Goal: Transaction & Acquisition: Book appointment/travel/reservation

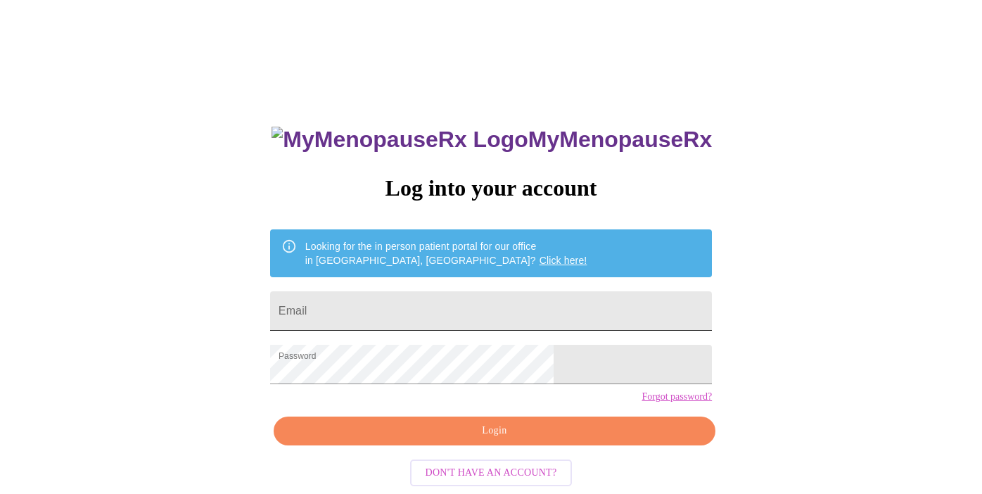
click at [400, 310] on input "Email" at bounding box center [491, 310] width 442 height 39
type input "[EMAIL_ADDRESS][DOMAIN_NAME]"
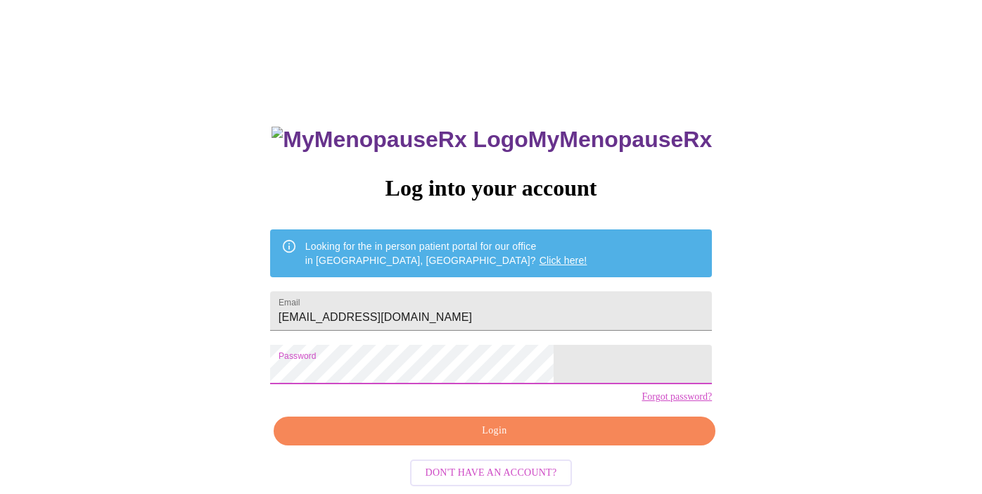
click at [379, 440] on span "Login" at bounding box center [494, 431] width 409 height 18
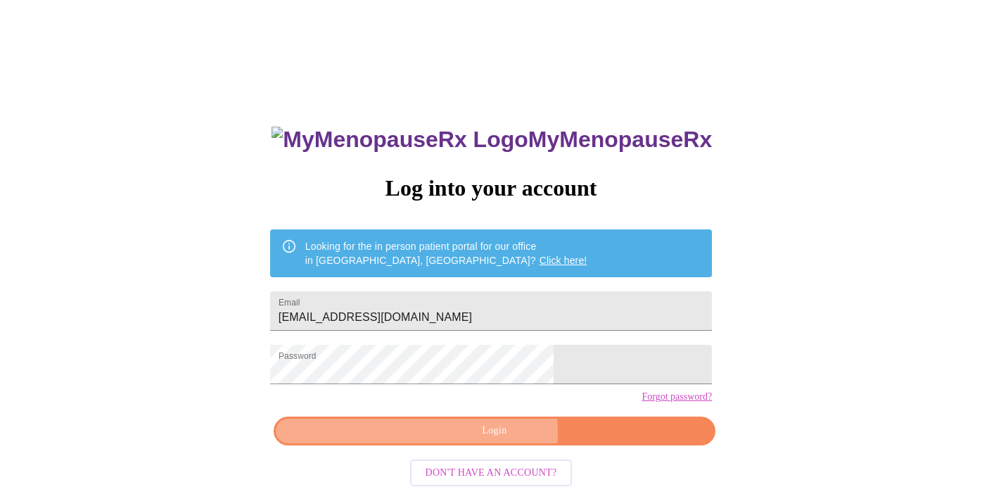
click at [397, 440] on span "Login" at bounding box center [494, 431] width 409 height 18
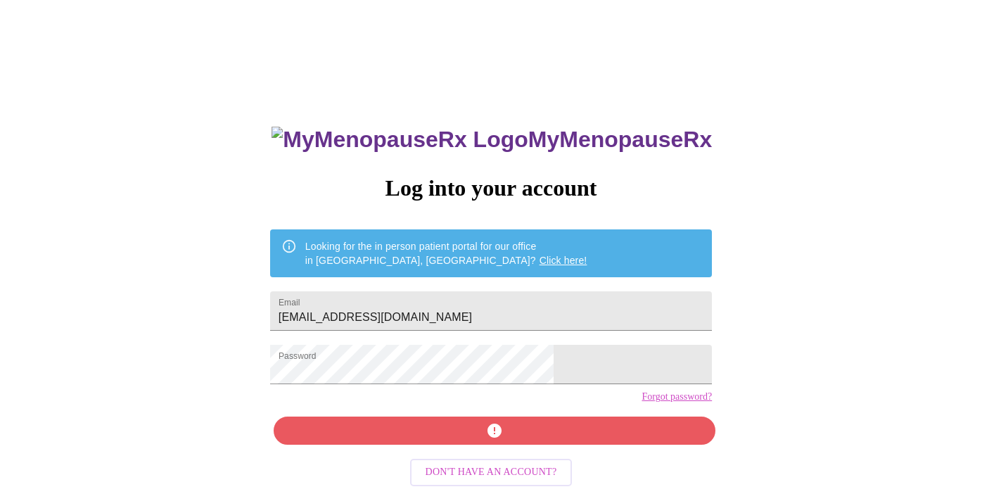
click at [642, 402] on link "Forgot password?" at bounding box center [677, 396] width 70 height 11
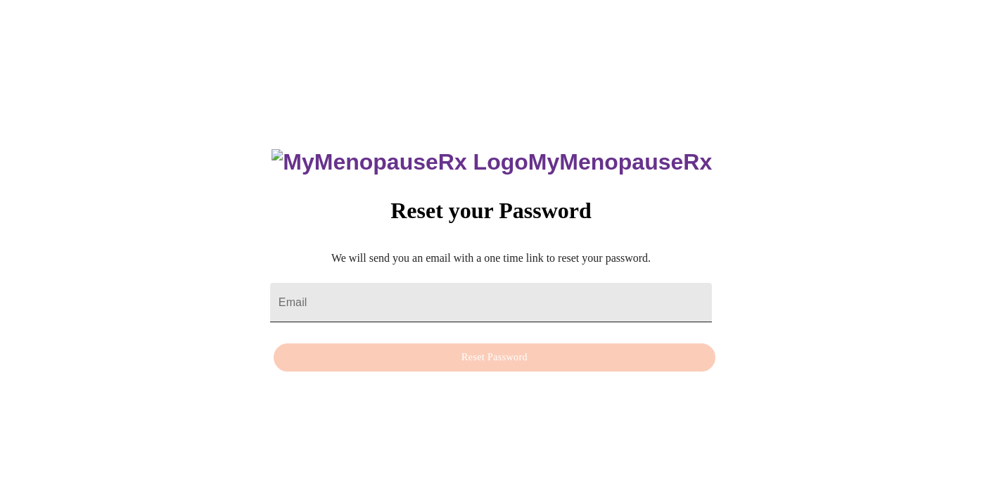
click at [437, 305] on input "Email" at bounding box center [491, 302] width 442 height 39
type input "[EMAIL_ADDRESS][DOMAIN_NAME]"
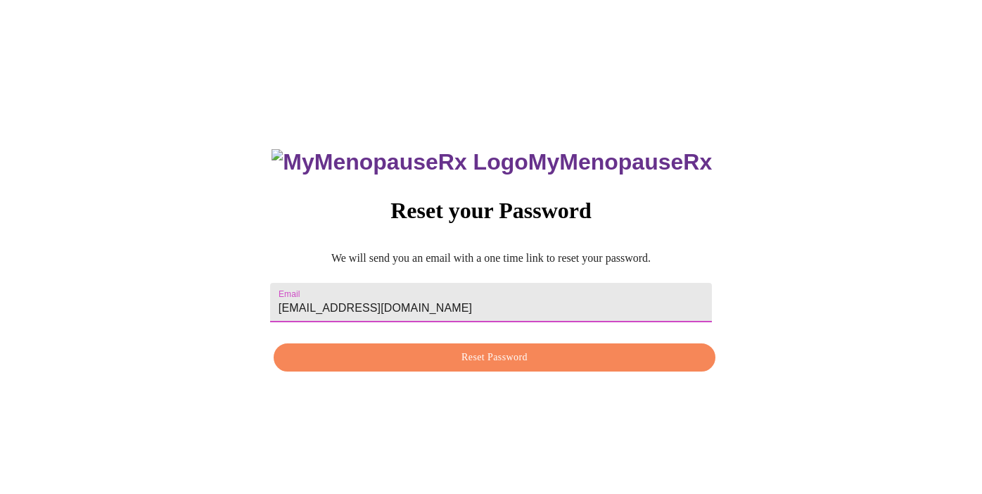
click at [426, 364] on span "Reset Password" at bounding box center [494, 358] width 409 height 18
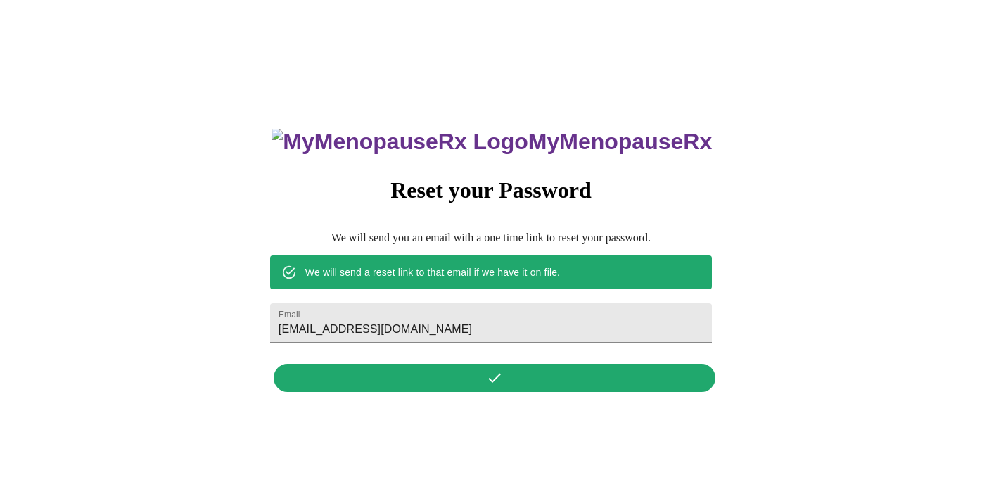
click at [352, 383] on div "MyMenopauseRx Reset your Password We will send you an email with a one time lin…" at bounding box center [491, 252] width 470 height 293
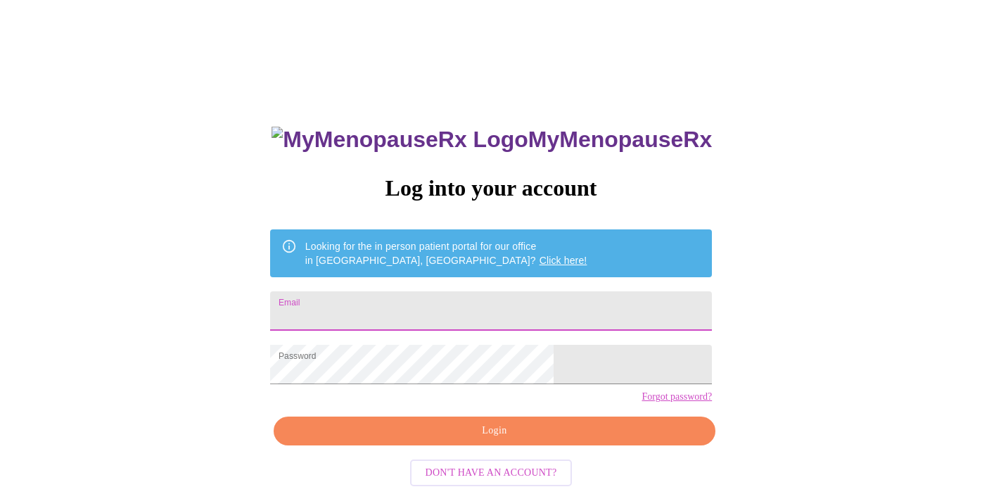
click at [402, 303] on input "Email" at bounding box center [491, 310] width 442 height 39
type input "[EMAIL_ADDRESS][DOMAIN_NAME]"
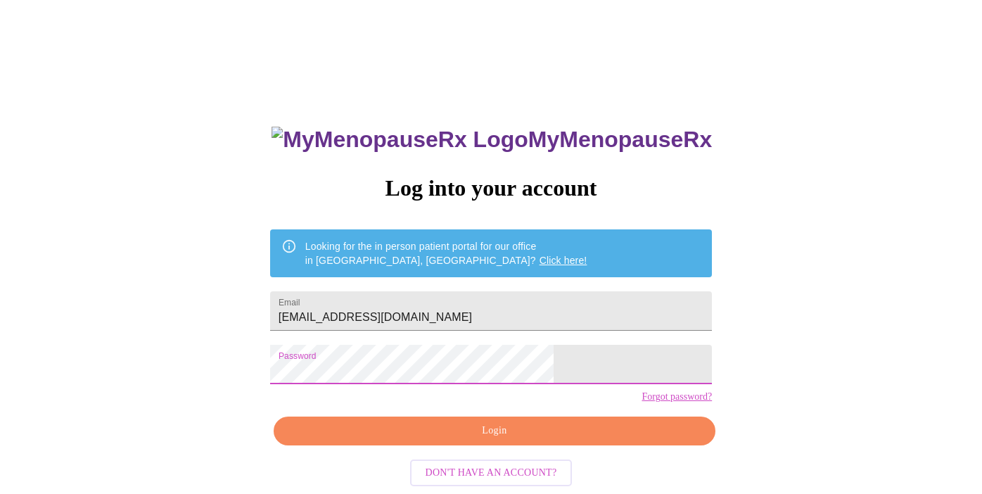
click at [528, 440] on span "Login" at bounding box center [494, 431] width 409 height 18
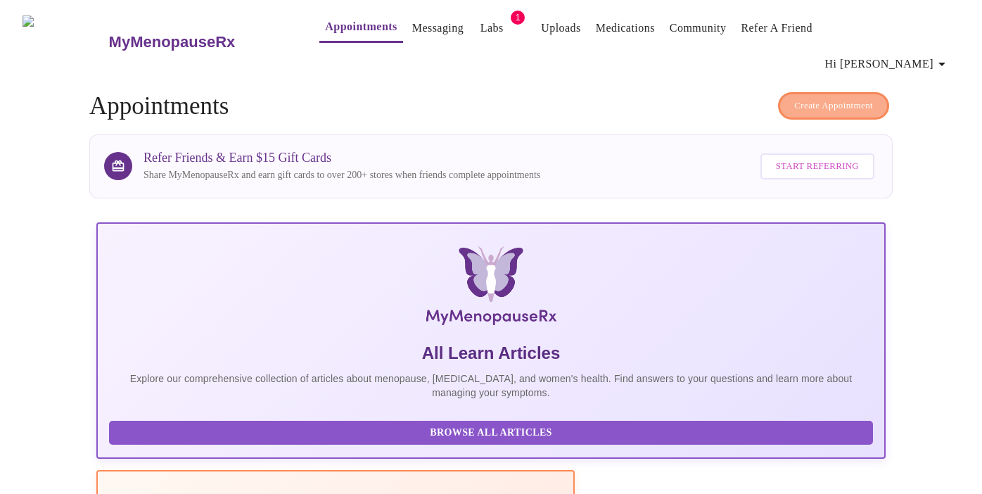
click at [778, 92] on button "Create Appointment" at bounding box center [833, 105] width 111 height 27
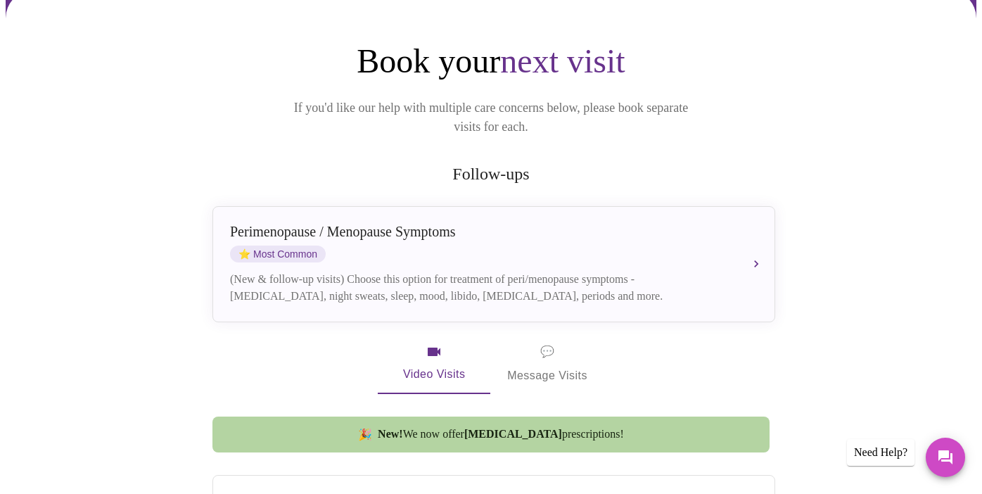
scroll to position [93, 0]
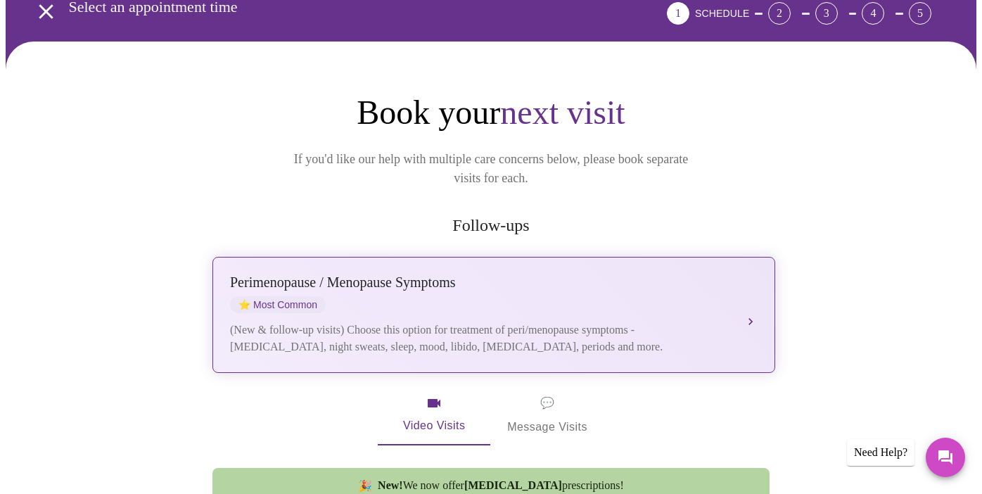
click at [345, 322] on div "(New & follow-up visits) Choose this option for treatment of peri/menopause sym…" at bounding box center [480, 339] width 500 height 34
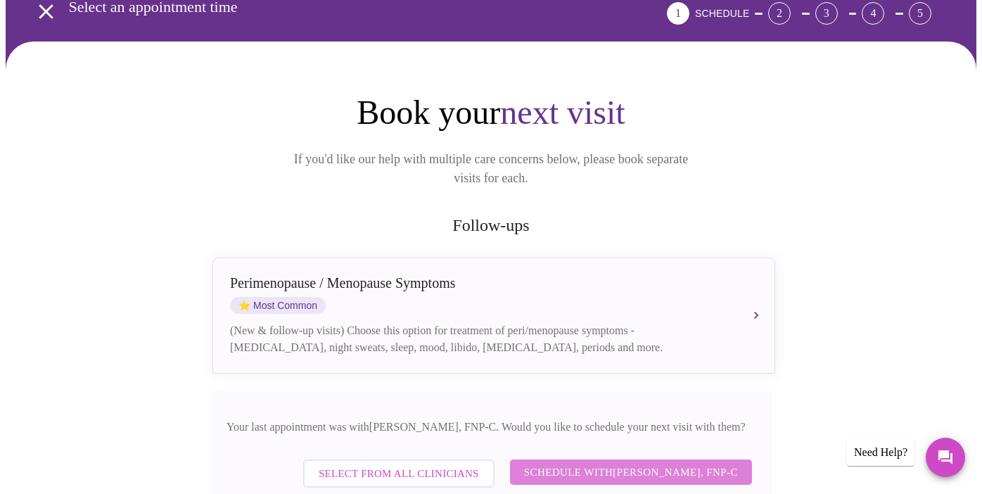
click at [524, 463] on span "Schedule with [PERSON_NAME], FNP-C" at bounding box center [631, 472] width 214 height 18
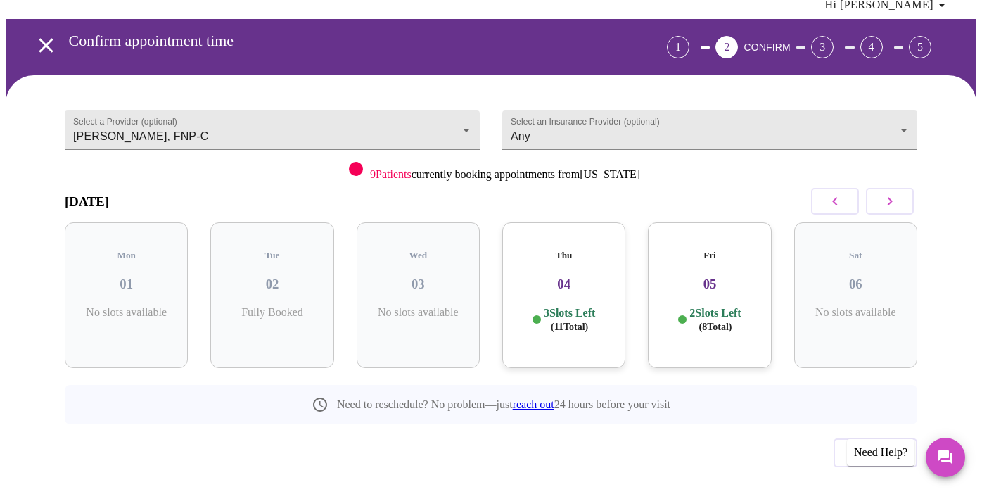
click at [572, 259] on div "Thu 04 3 Slots Left ( 11 Total)" at bounding box center [563, 295] width 123 height 146
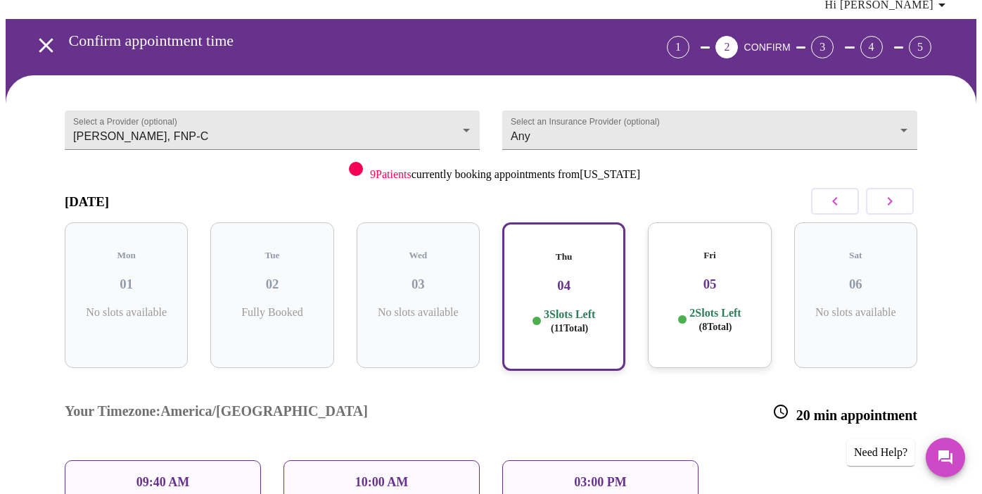
scroll to position [93, 0]
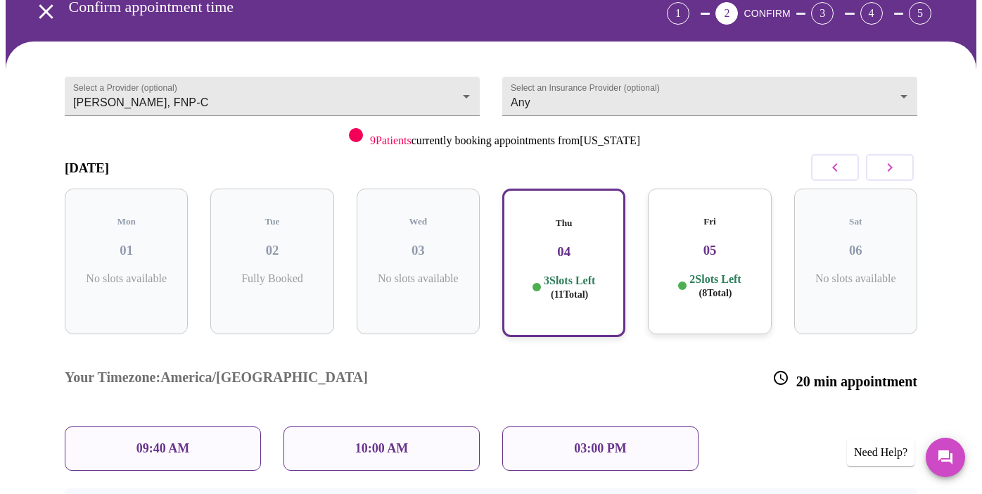
click at [703, 237] on div "Fri 05 2 Slots Left ( 8 Total)" at bounding box center [709, 262] width 123 height 146
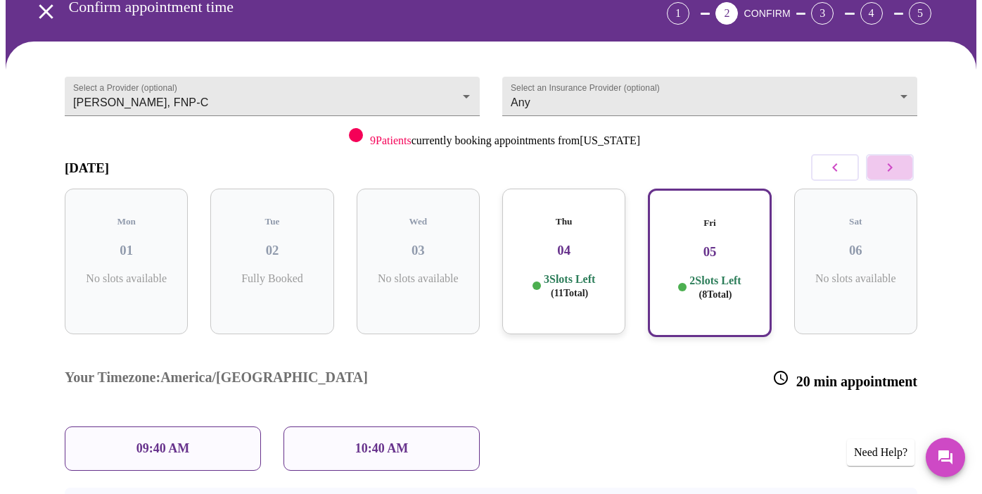
click at [890, 159] on icon "button" at bounding box center [890, 167] width 17 height 17
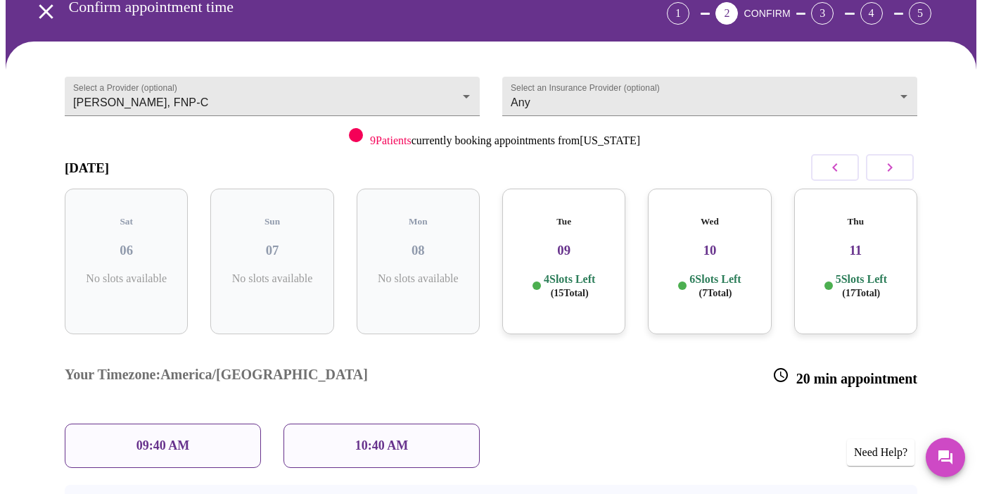
click at [531, 243] on h3 "09" at bounding box center [564, 250] width 101 height 15
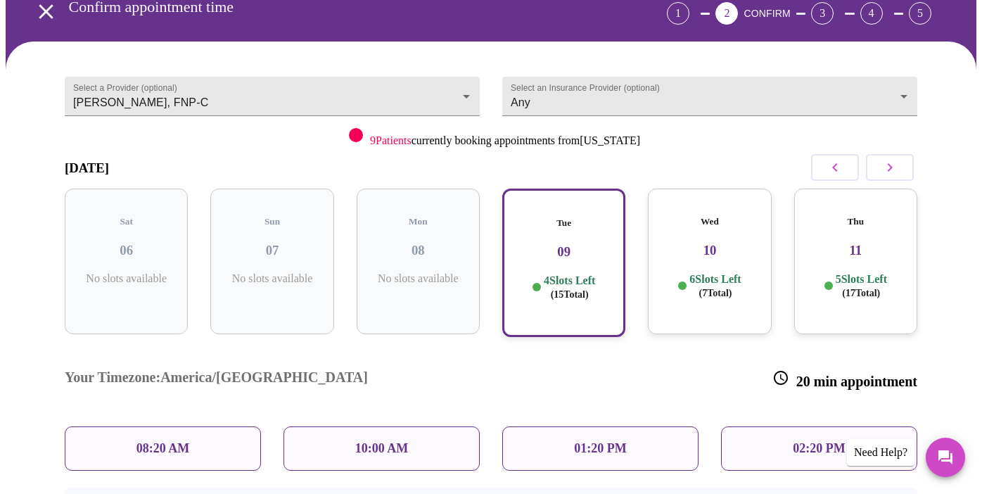
click at [692, 229] on div "Wed 10 6 Slots Left ( 7 Total)" at bounding box center [709, 262] width 123 height 146
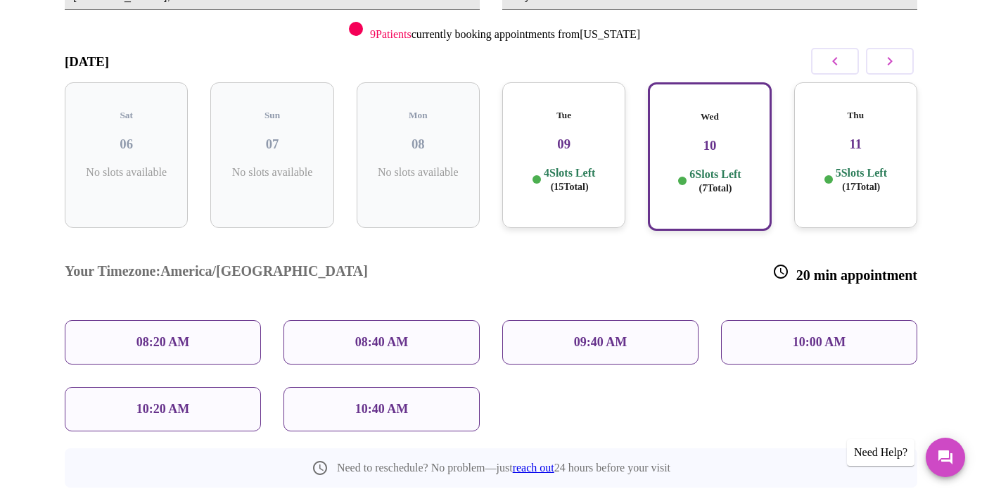
scroll to position [243, 0]
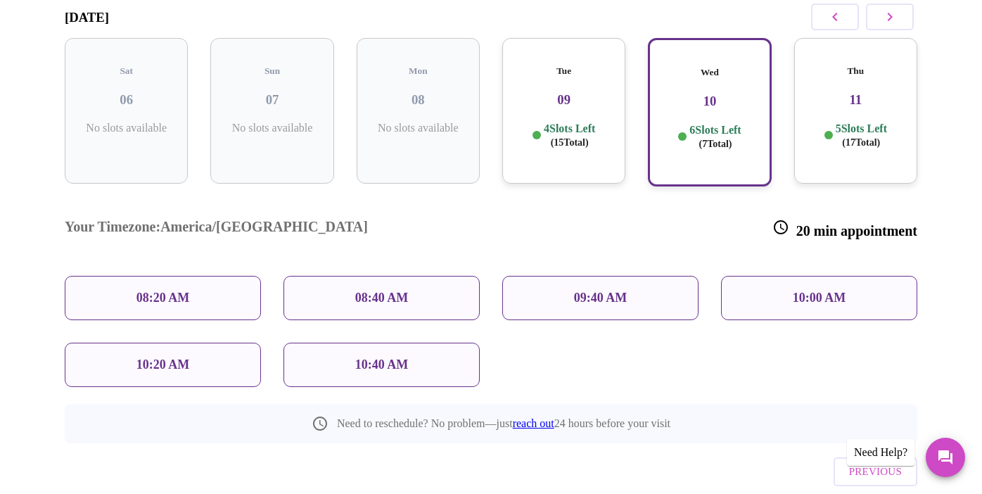
click at [856, 122] on p "5 Slots Left ( 17 Total)" at bounding box center [861, 135] width 51 height 27
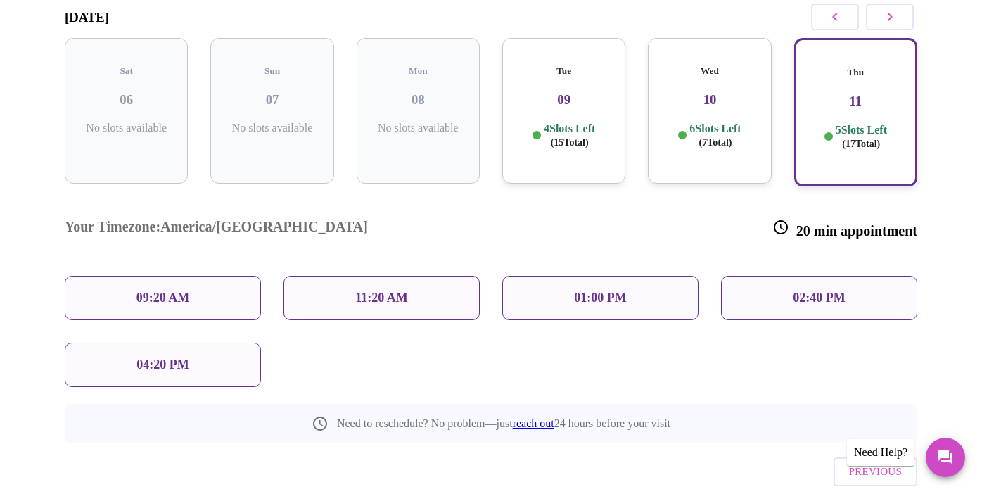
click at [127, 343] on div "04:20 PM" at bounding box center [163, 365] width 196 height 44
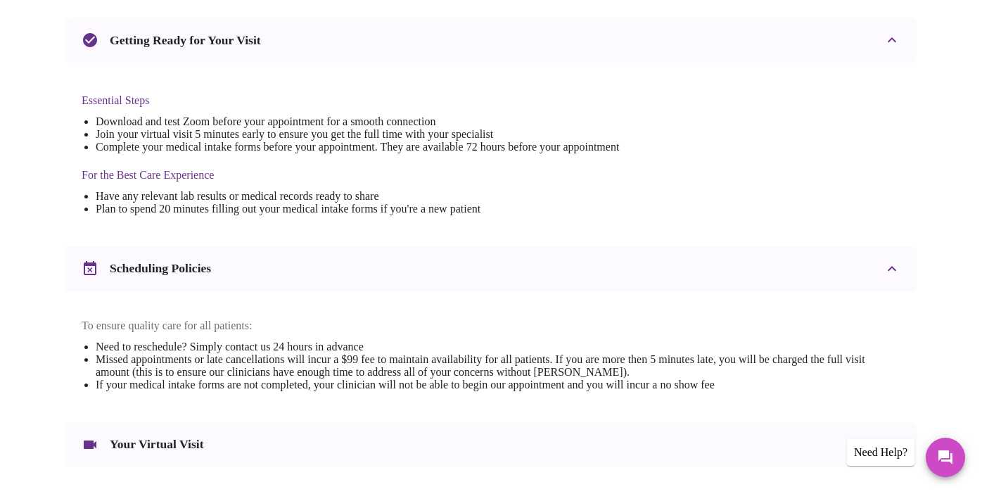
scroll to position [513, 0]
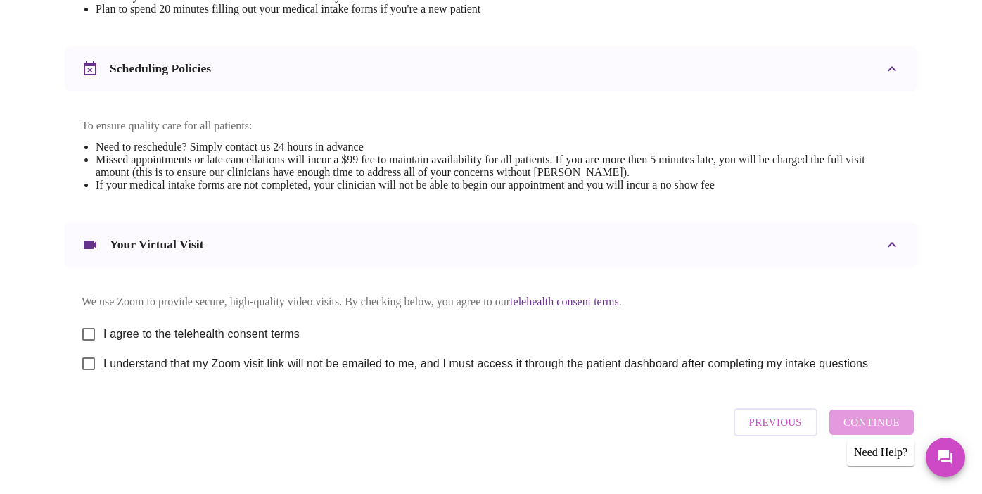
click at [79, 322] on input "I agree to the telehealth consent terms" at bounding box center [89, 334] width 30 height 30
checkbox input "true"
click at [83, 358] on input "I understand that my Zoom visit link will not be emailed to me, and I must acce…" at bounding box center [89, 364] width 30 height 30
checkbox input "true"
click at [879, 421] on span "Continue" at bounding box center [872, 422] width 56 height 18
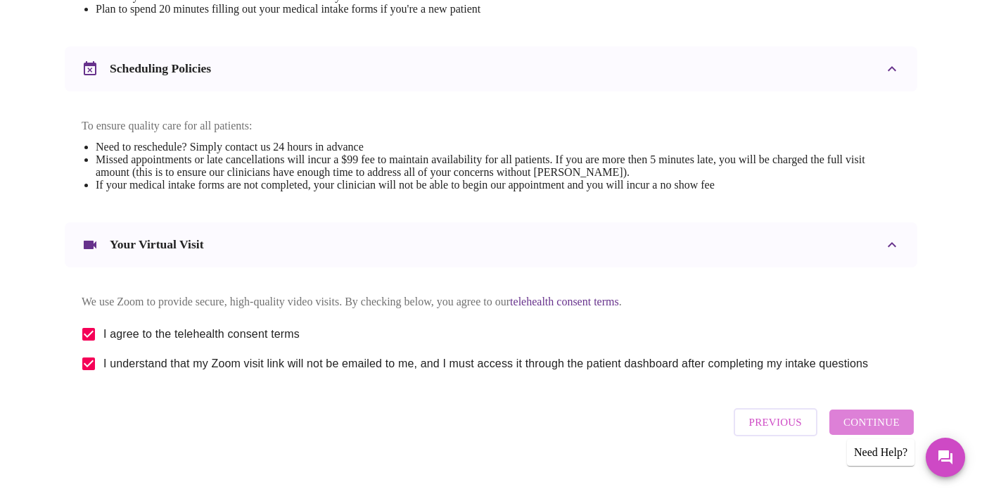
scroll to position [105, 0]
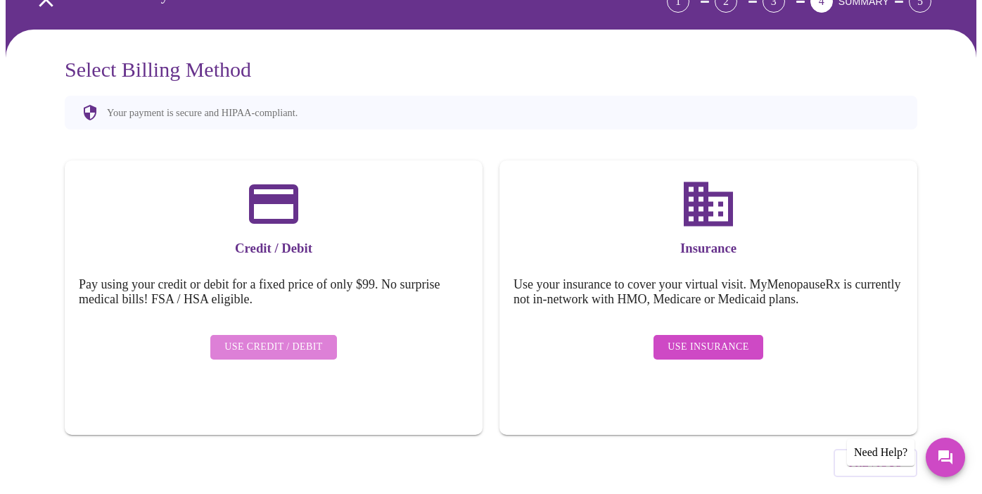
drag, startPoint x: 312, startPoint y: 316, endPoint x: 325, endPoint y: 312, distance: 13.8
click at [325, 335] on button "Use Credit / Debit" at bounding box center [273, 347] width 127 height 25
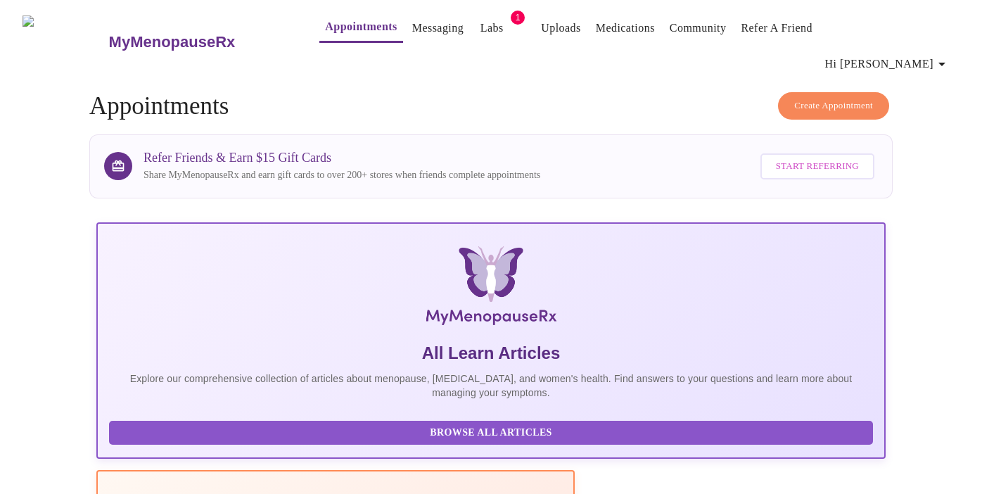
click at [845, 98] on span "Create Appointment" at bounding box center [833, 106] width 79 height 16
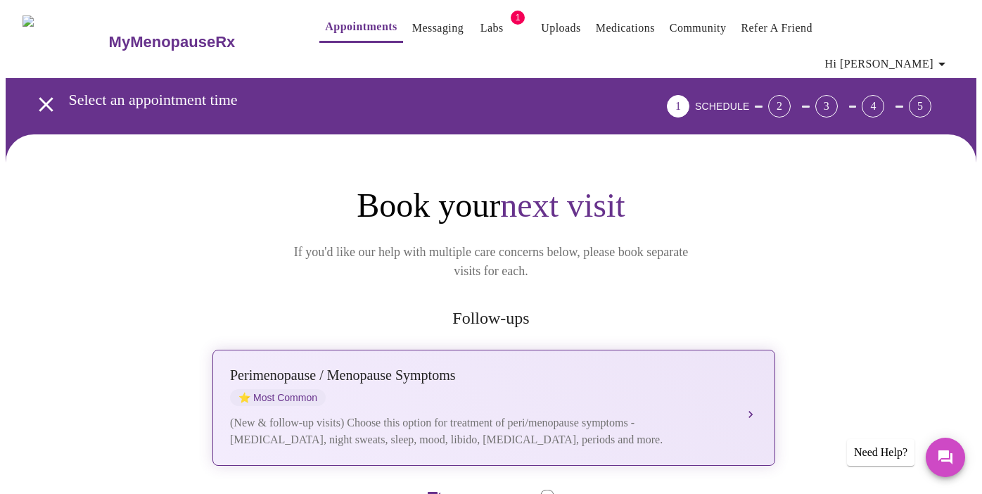
click at [635, 367] on div "Perimenopause / Menopause Symptoms" at bounding box center [480, 375] width 500 height 16
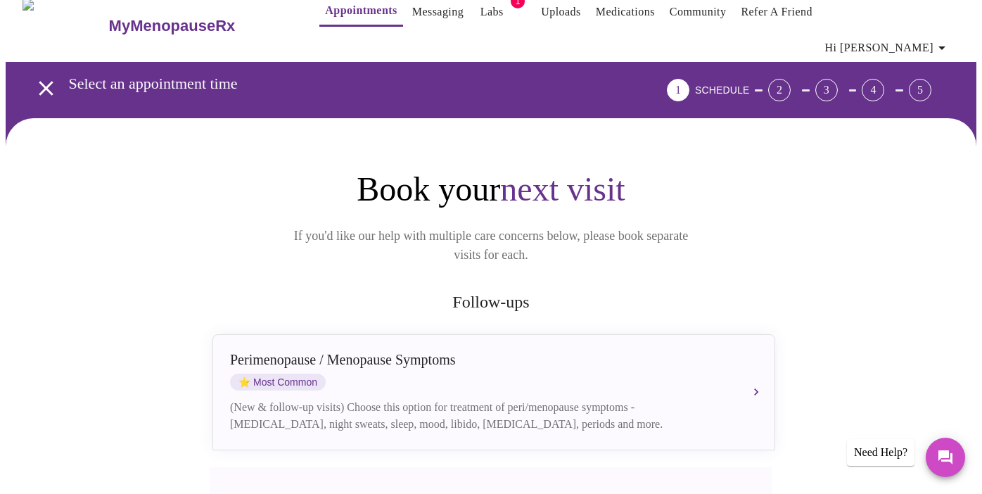
scroll to position [442, 0]
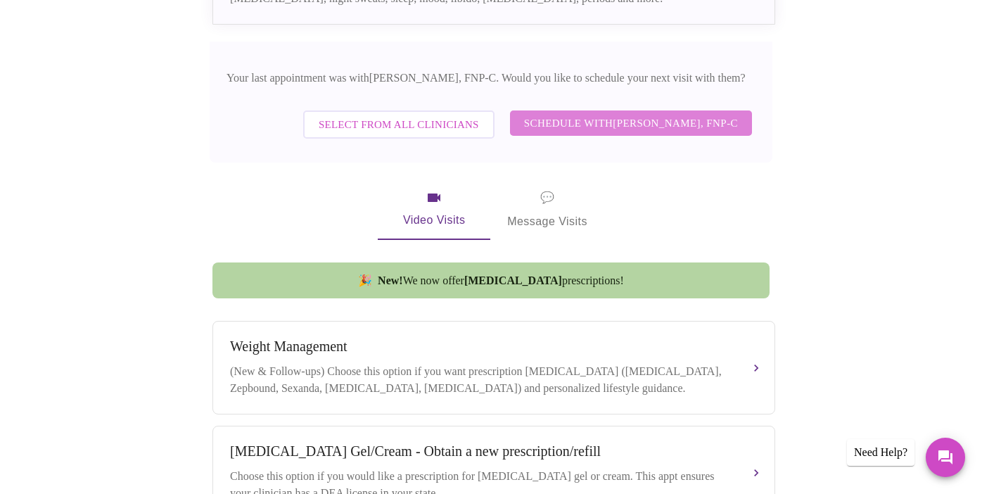
click at [622, 114] on span "Schedule with [PERSON_NAME], FNP-C" at bounding box center [631, 123] width 214 height 18
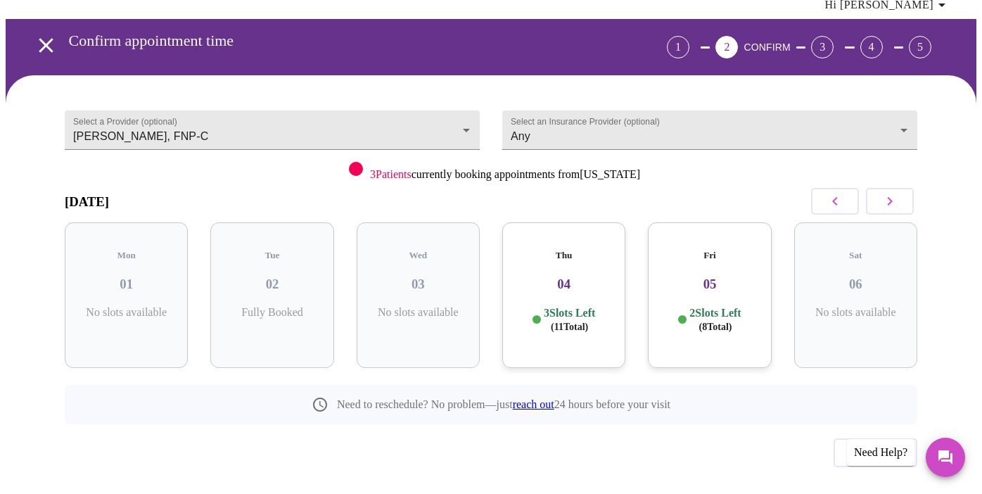
click at [889, 193] on icon "button" at bounding box center [890, 201] width 17 height 17
drag, startPoint x: 867, startPoint y: 247, endPoint x: 858, endPoint y: 248, distance: 9.2
click at [867, 276] on h3 "11" at bounding box center [856, 283] width 101 height 15
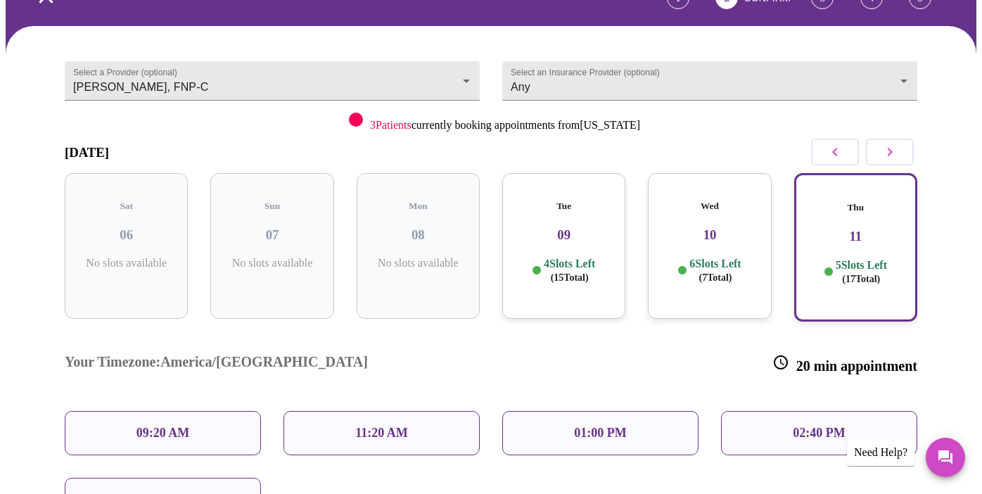
scroll to position [243, 0]
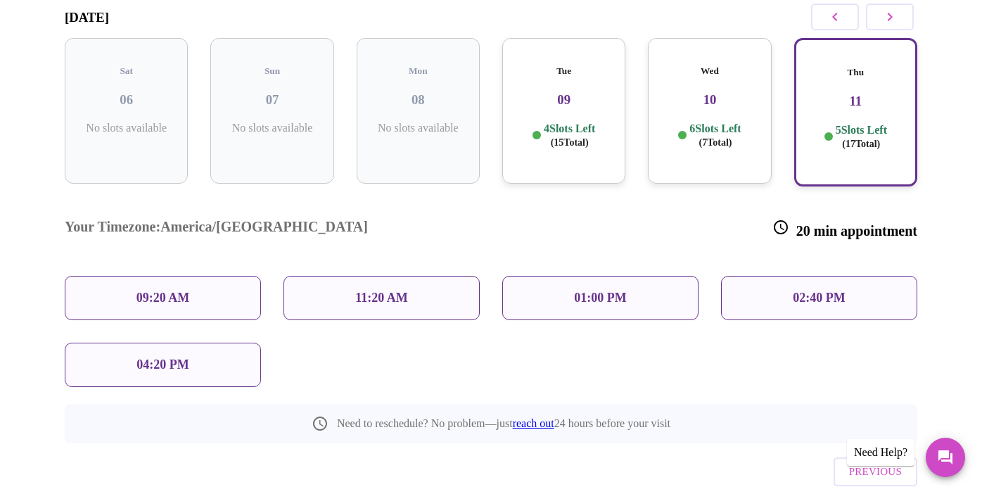
click at [132, 343] on div "04:20 PM" at bounding box center [163, 365] width 196 height 44
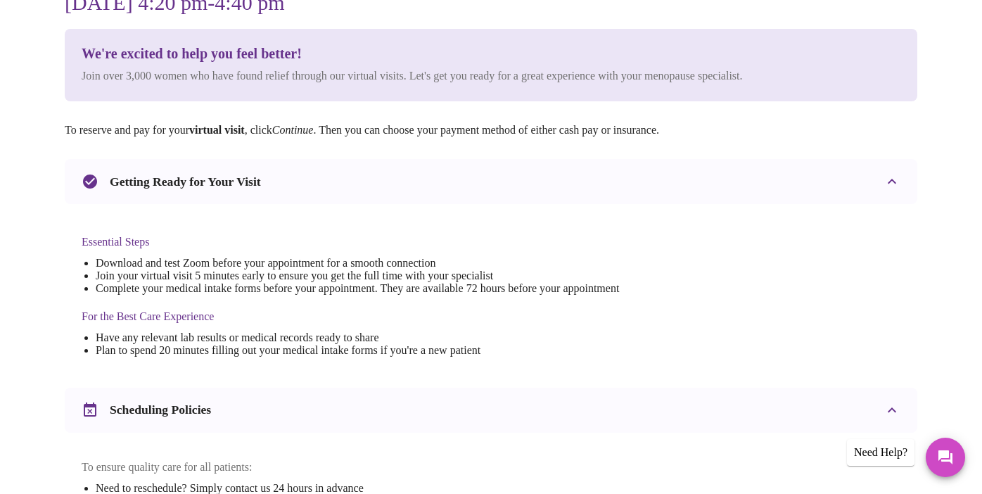
scroll to position [468, 0]
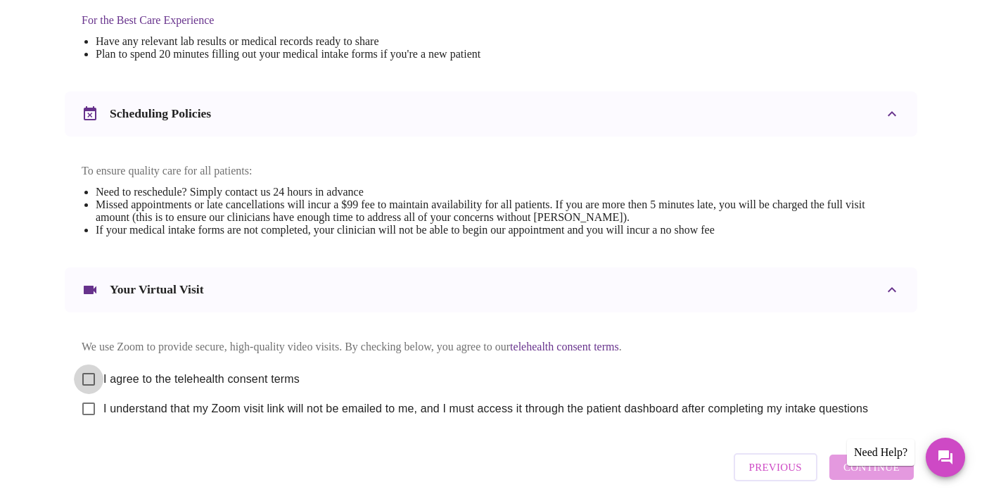
click at [78, 373] on input "I agree to the telehealth consent terms" at bounding box center [89, 379] width 30 height 30
checkbox input "true"
click at [81, 399] on input "I understand that my Zoom visit link will not be emailed to me, and I must acce…" at bounding box center [89, 409] width 30 height 30
checkbox input "true"
click at [894, 473] on span "Continue" at bounding box center [872, 467] width 56 height 18
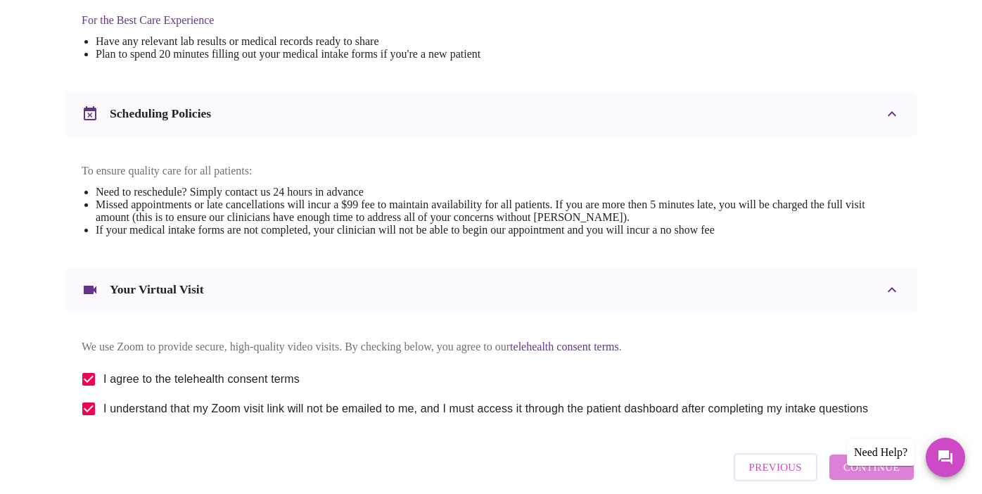
scroll to position [105, 0]
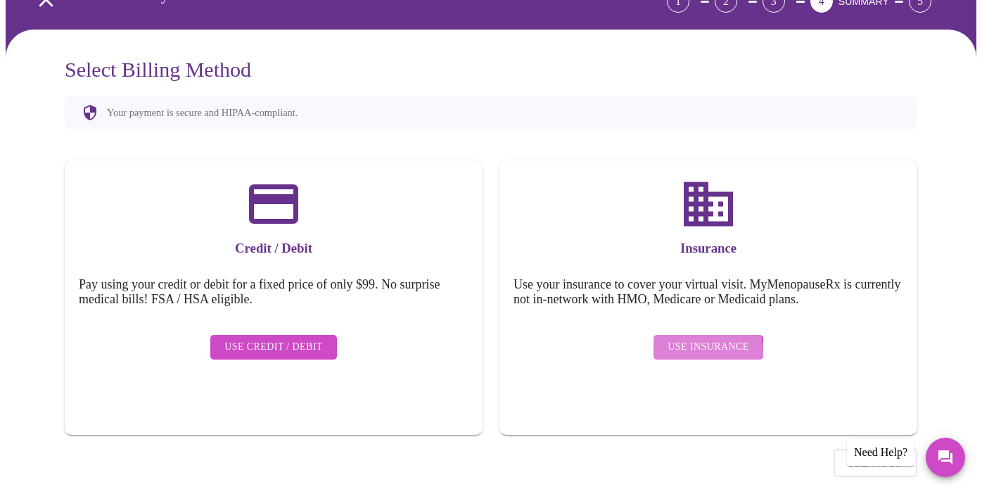
click at [697, 338] on span "Use Insurance" at bounding box center [708, 347] width 81 height 18
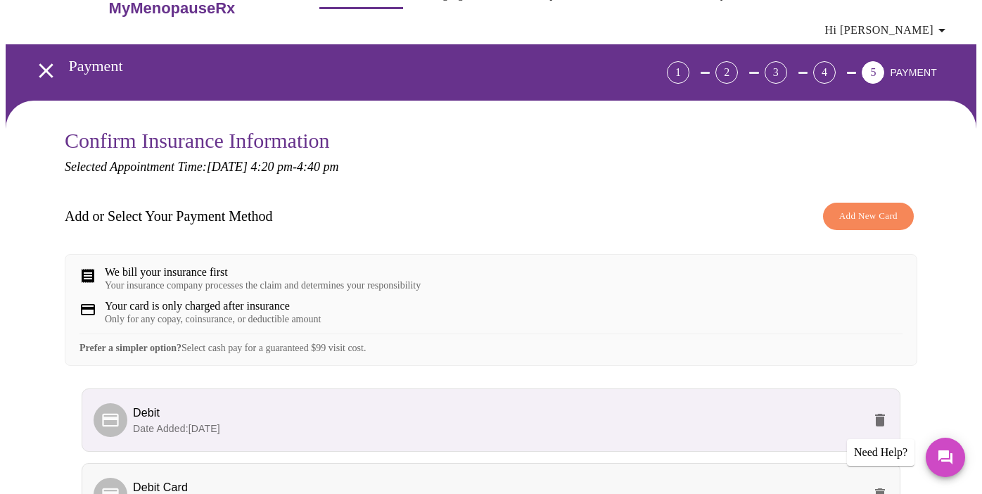
scroll to position [191, 0]
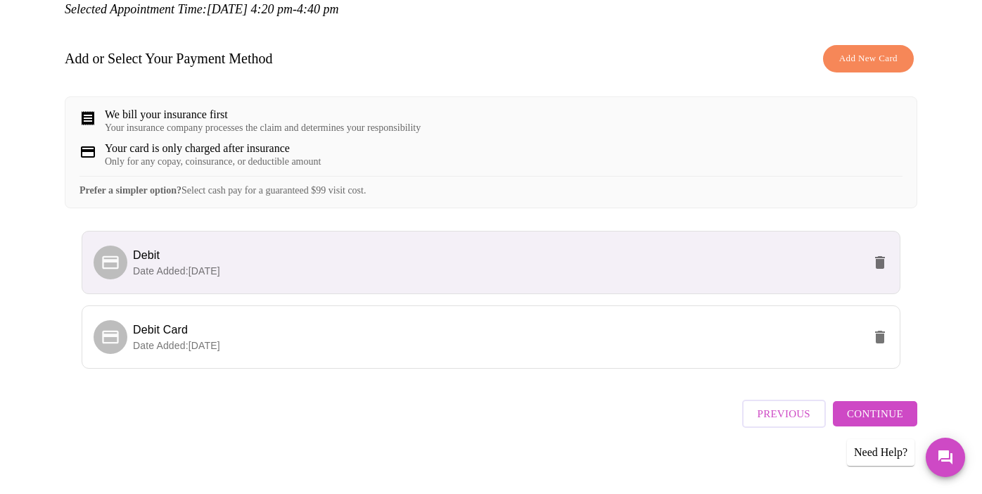
click at [889, 414] on span "Continue" at bounding box center [875, 414] width 56 height 18
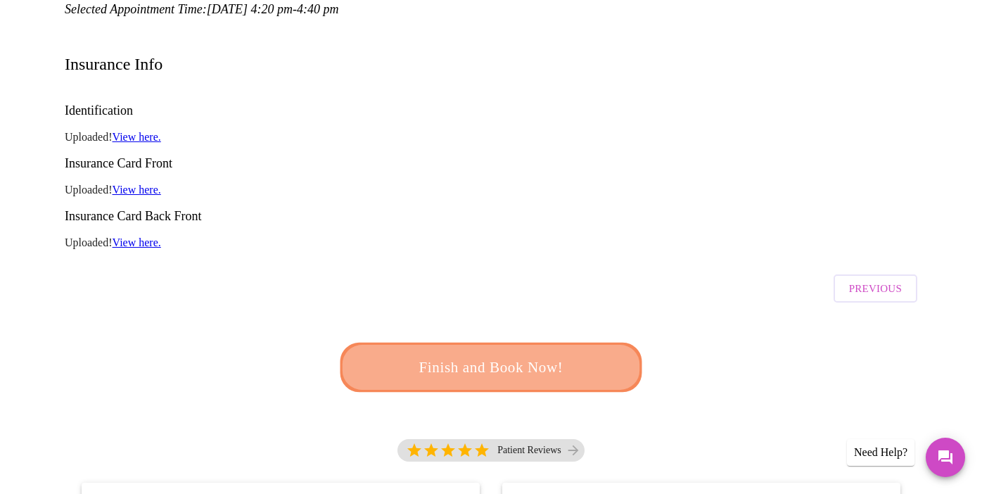
click at [631, 343] on button "Finish and Book Now!" at bounding box center [492, 367] width 302 height 49
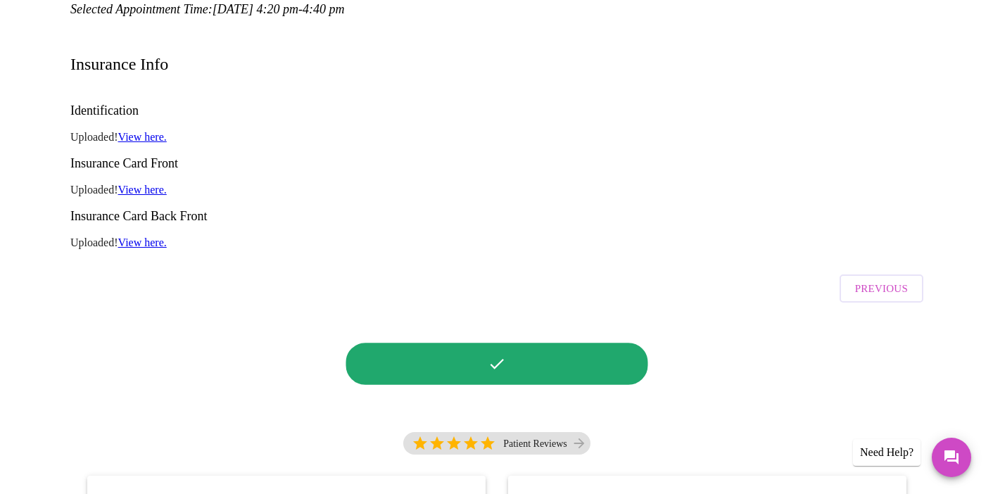
scroll to position [0, 0]
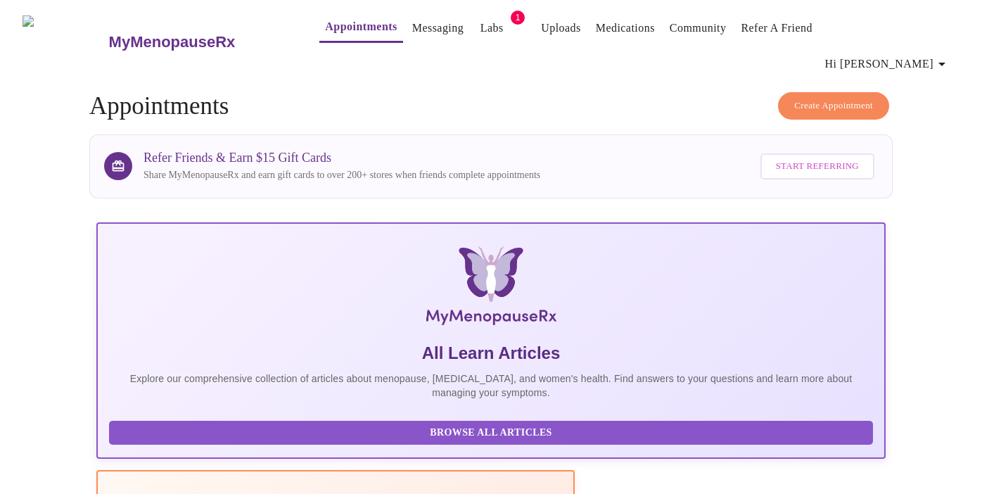
click at [939, 56] on icon "button" at bounding box center [942, 64] width 17 height 17
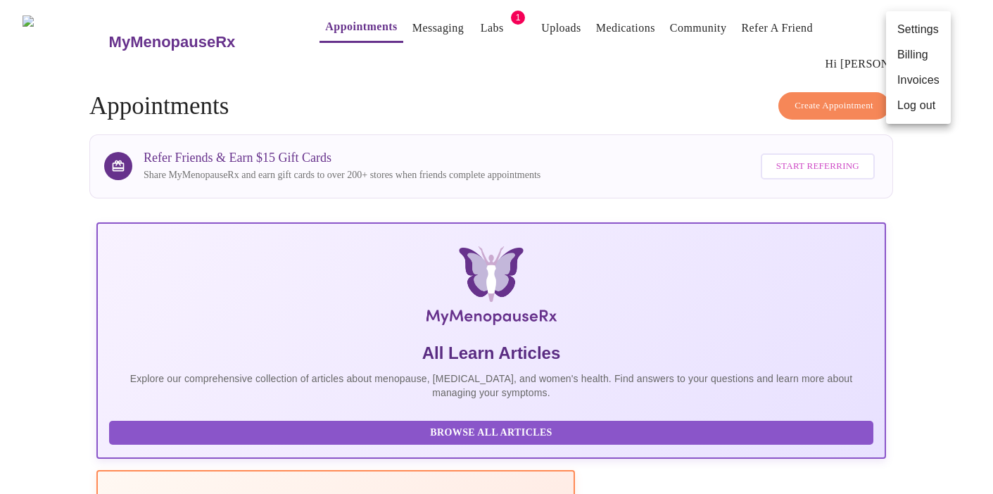
click at [939, 36] on li "Settings" at bounding box center [918, 29] width 65 height 25
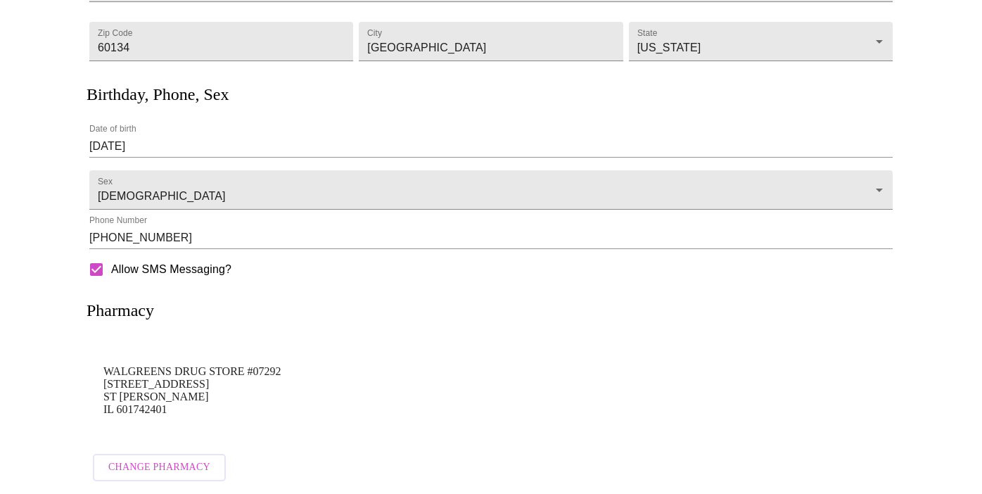
scroll to position [32, 0]
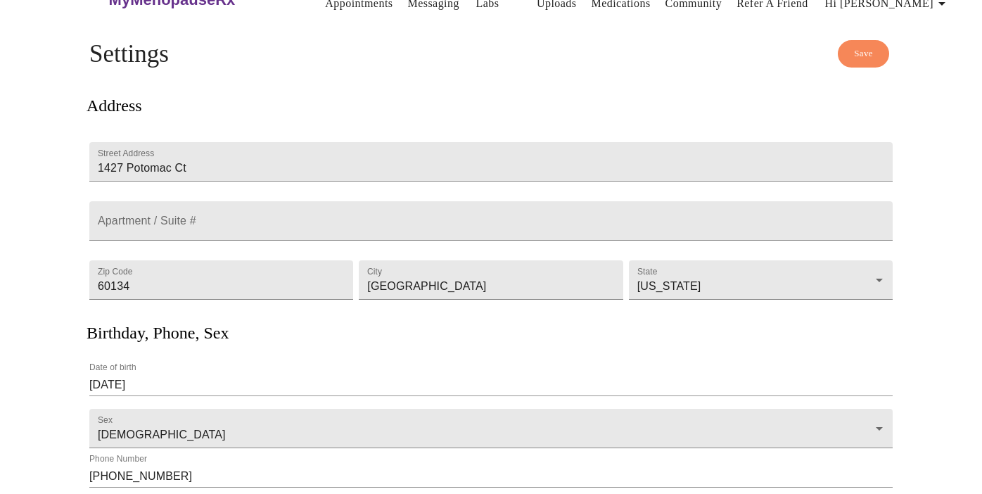
click at [848, 53] on button "Save" at bounding box center [863, 53] width 51 height 27
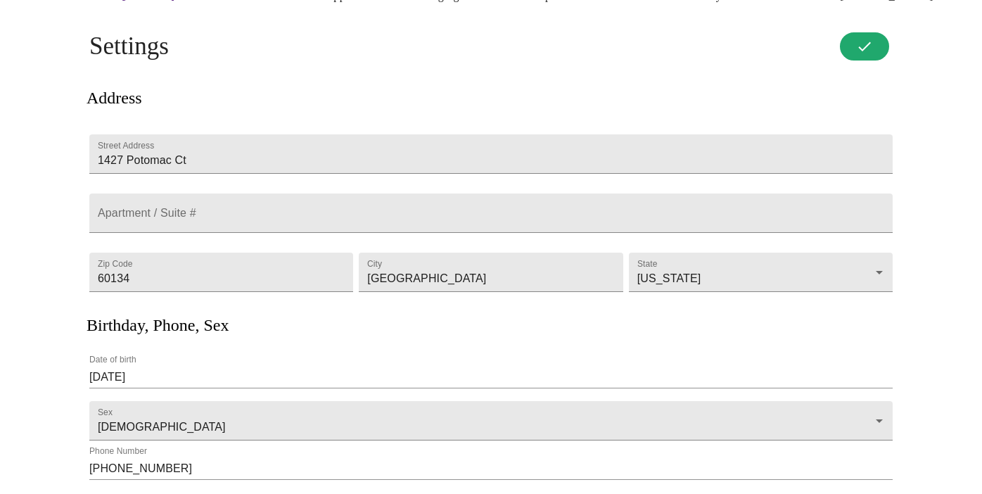
scroll to position [0, 0]
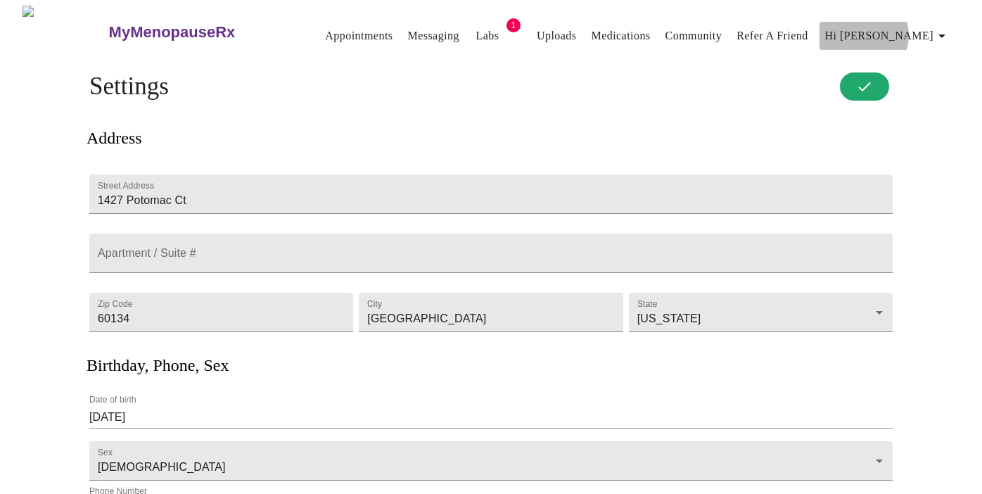
click at [918, 30] on span "Hi [PERSON_NAME]" at bounding box center [887, 36] width 125 height 20
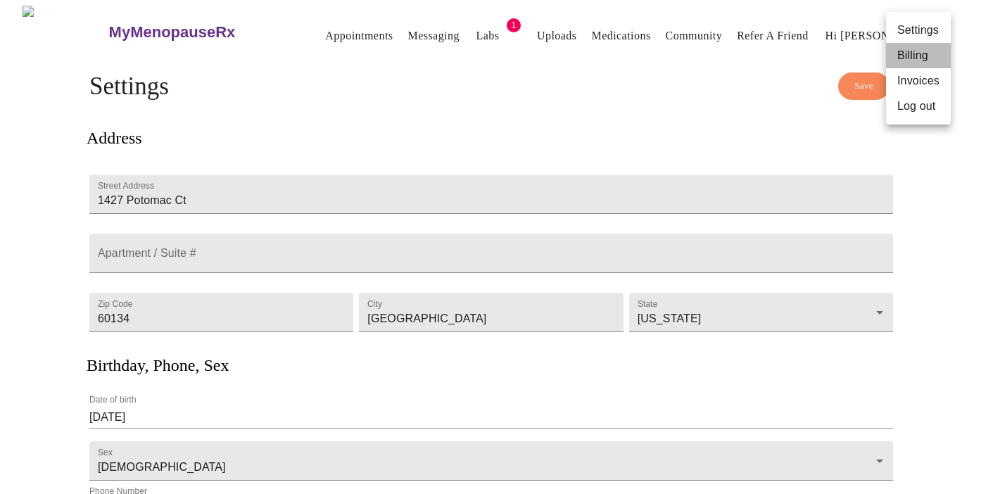
click at [908, 53] on li "Billing" at bounding box center [918, 55] width 65 height 25
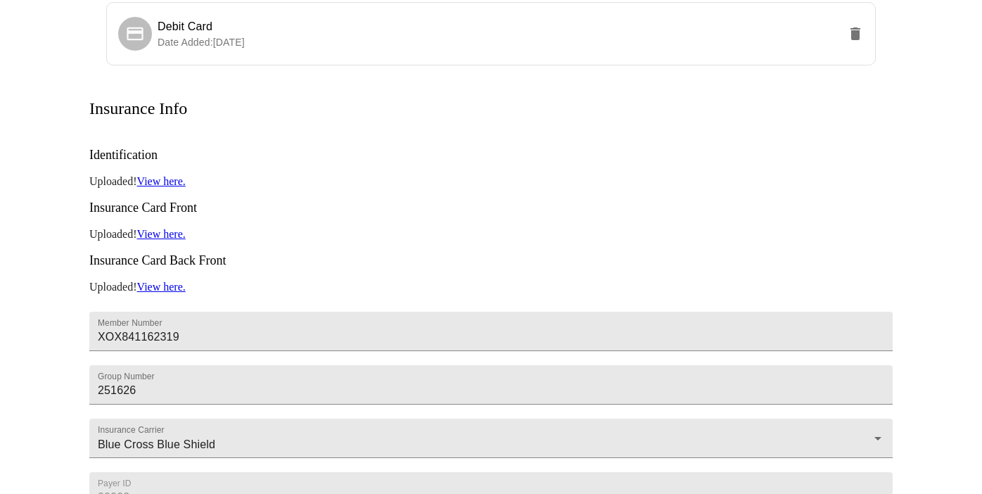
scroll to position [389, 0]
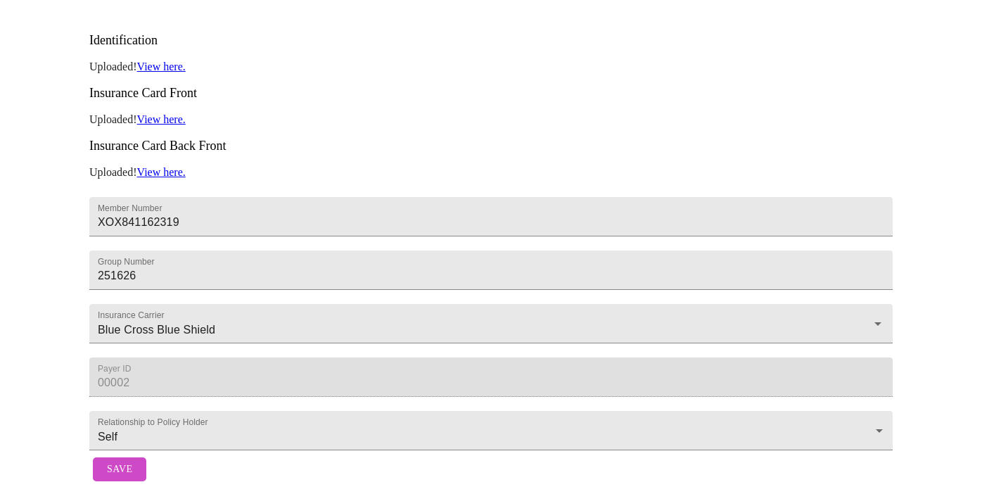
click at [108, 473] on div "Save" at bounding box center [490, 469] width 803 height 39
click at [115, 466] on span "Save" at bounding box center [119, 470] width 25 height 18
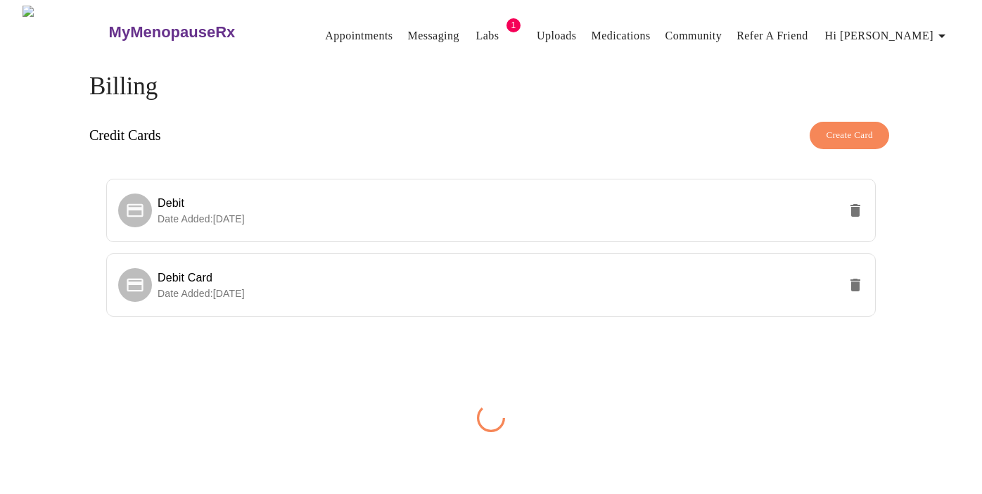
scroll to position [0, 0]
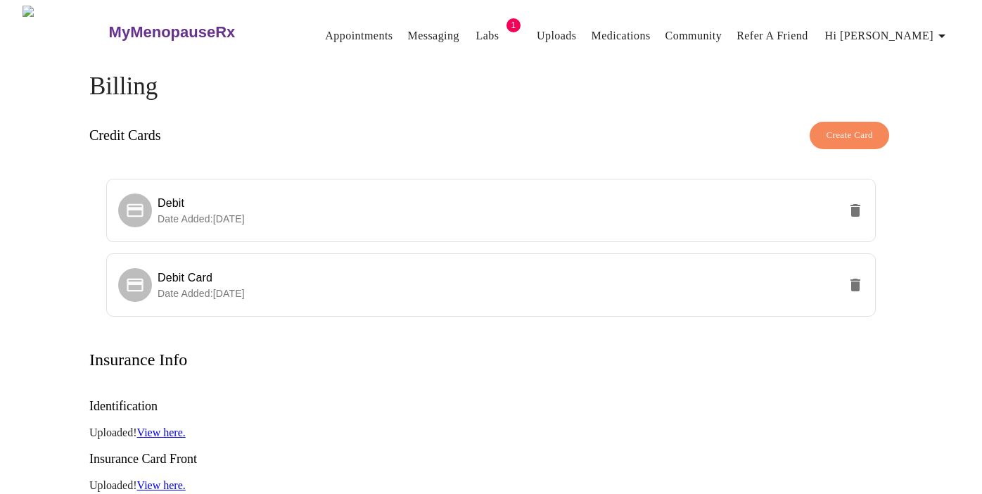
click at [931, 37] on span "Hi [PERSON_NAME]" at bounding box center [887, 36] width 125 height 20
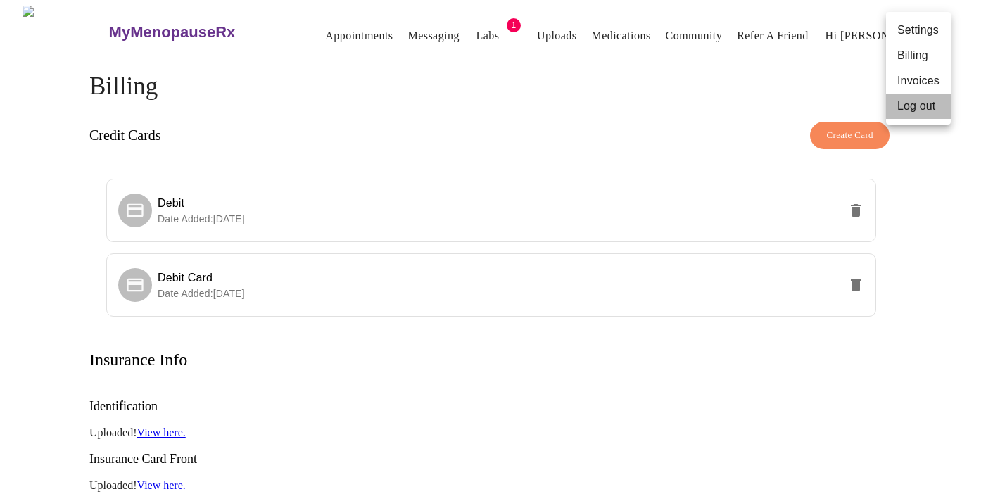
click at [908, 111] on li "Log out" at bounding box center [918, 106] width 65 height 25
